Goal: Find specific page/section

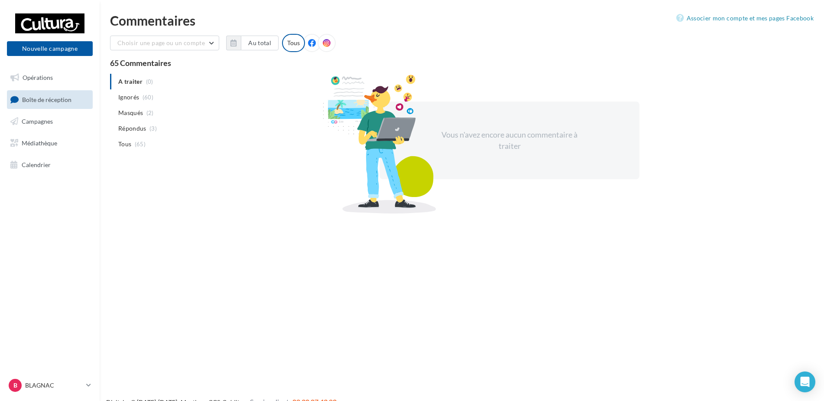
click at [68, 101] on span "Boîte de réception" at bounding box center [46, 98] width 49 height 7
click at [55, 119] on link "Campagnes" at bounding box center [49, 121] width 89 height 18
